Goal: Use online tool/utility: Utilize a website feature to perform a specific function

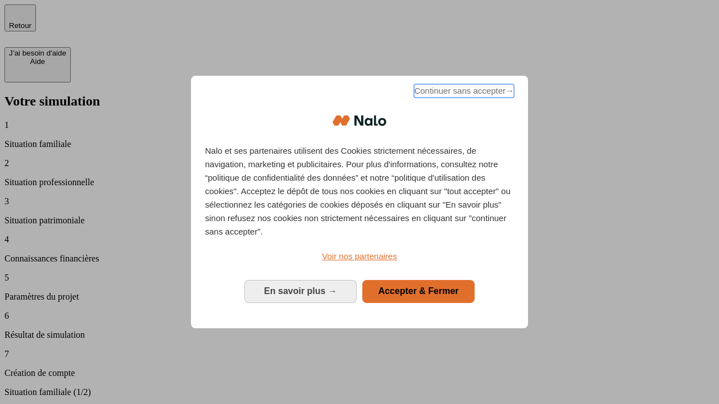
click at [463, 93] on span "Continuer sans accepter →" at bounding box center [464, 90] width 100 height 13
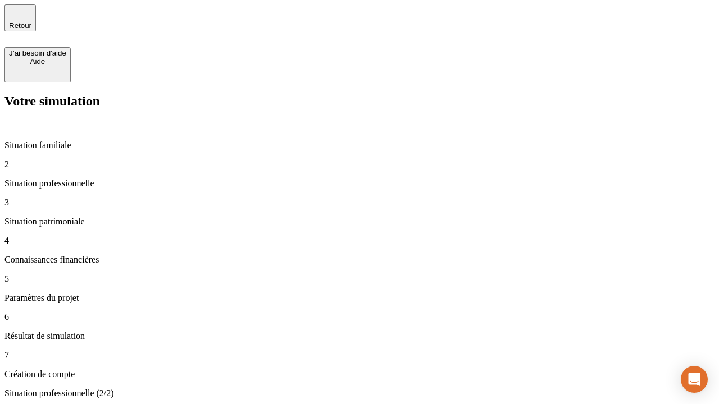
type input "30 000"
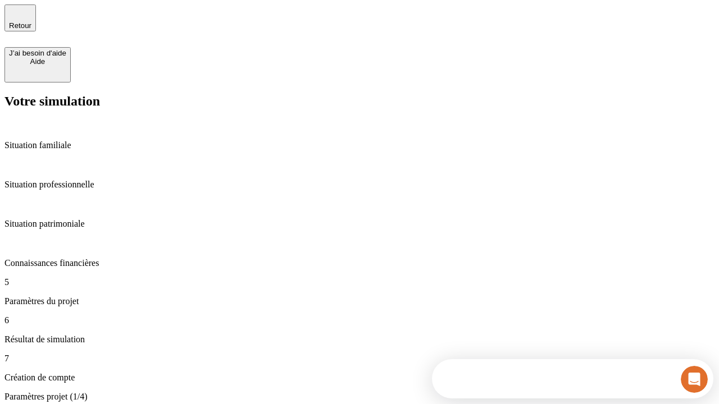
type input "25"
type input "64"
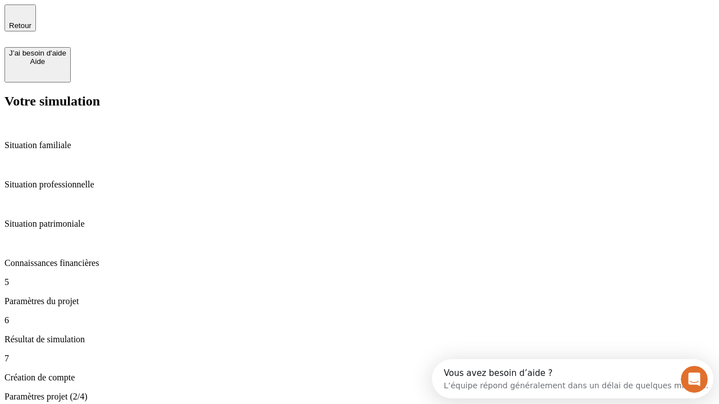
type input "1 000"
type input "640"
